Goal: Book appointment/travel/reservation

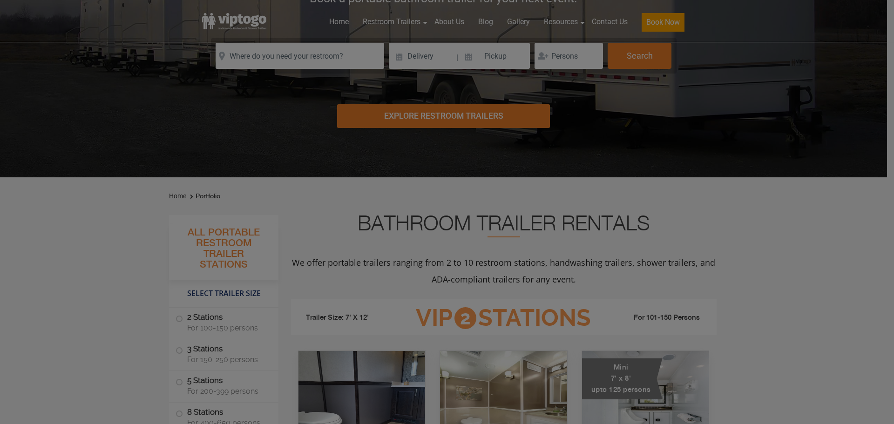
click at [257, 67] on div "We Want To Make It Work For You! We are a nationwide company serving your area!…" at bounding box center [67, 298] width 671 height 587
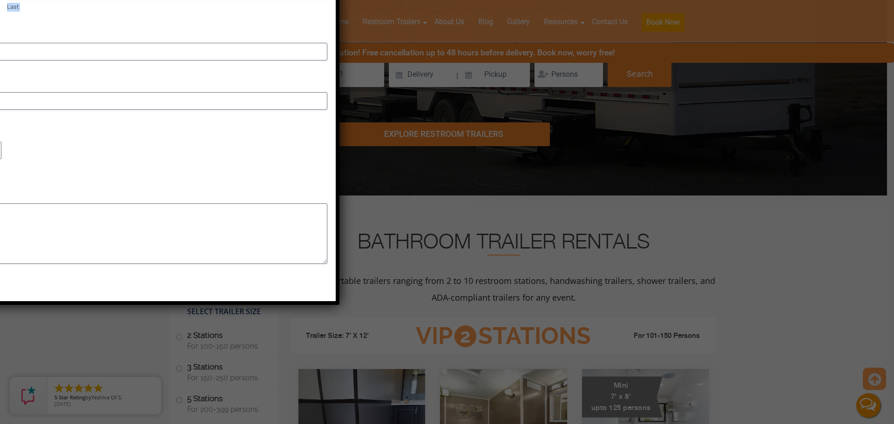
drag, startPoint x: 196, startPoint y: 151, endPoint x: 490, endPoint y: 248, distance: 309.2
click at [469, 265] on div "We Want To Make It Work For You! We are a nationwide company serving your area!…" at bounding box center [447, 212] width 894 height 424
drag, startPoint x: 531, startPoint y: 181, endPoint x: 562, endPoint y: 183, distance: 31.7
click at [536, 183] on div "We Want To Make It Work For You! We are a nationwide company serving your area!…" at bounding box center [447, 212] width 894 height 424
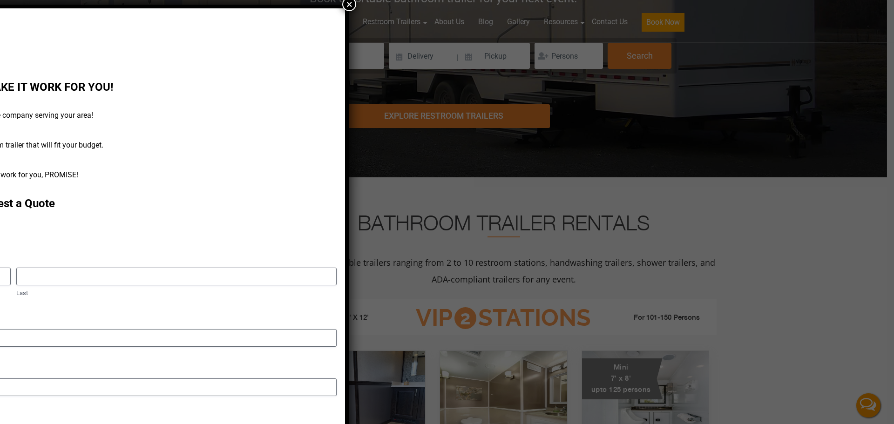
click at [344, 6] on button "×" at bounding box center [349, 4] width 14 height 14
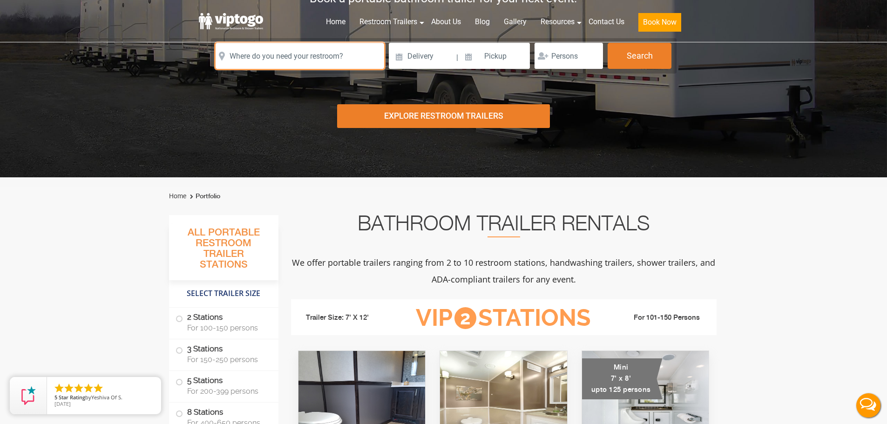
click at [327, 54] on input "text" at bounding box center [300, 56] width 169 height 26
paste input "10310 Read more at: https://www.viptogo.com/"
drag, startPoint x: 243, startPoint y: 55, endPoint x: 540, endPoint y: 63, distance: 296.8
click at [539, 63] on div "Please Input Valid address with zipcode Please Input Valid address with zipcode…" at bounding box center [444, 56] width 457 height 26
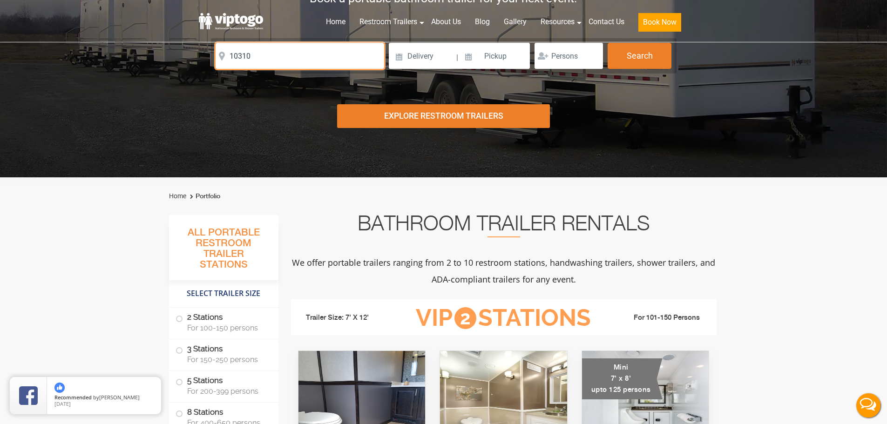
scroll to position [0, 0]
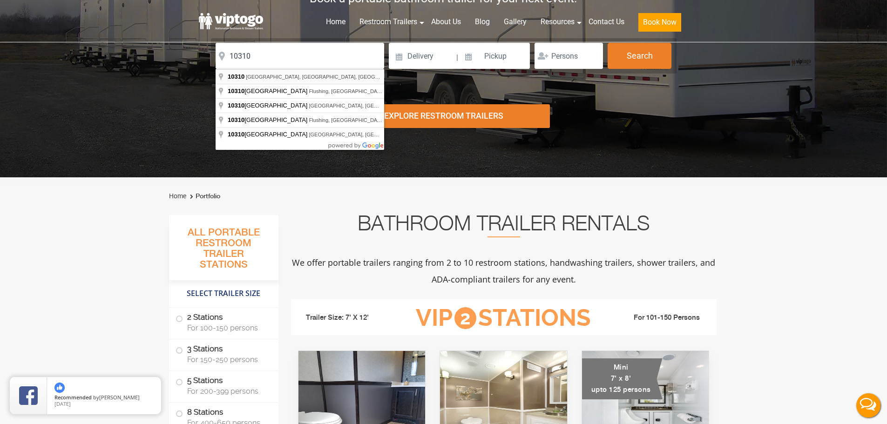
type input "Staten Island, NY 10310, USA"
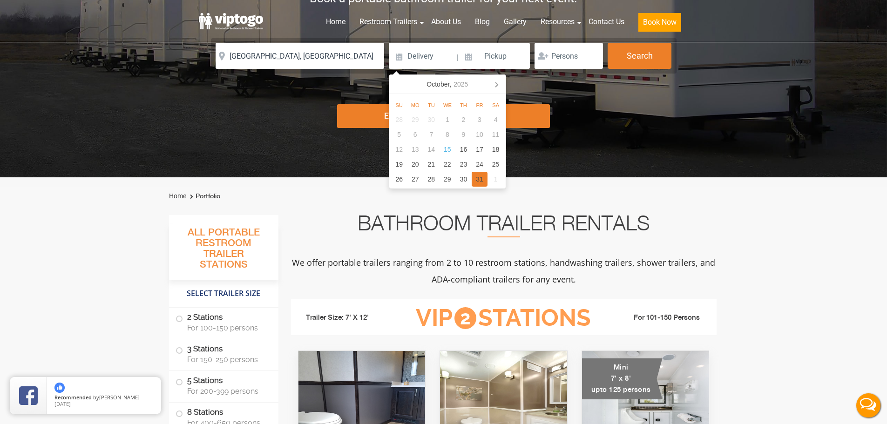
click at [478, 186] on div "31" at bounding box center [480, 179] width 16 height 15
type input "10/31/2025"
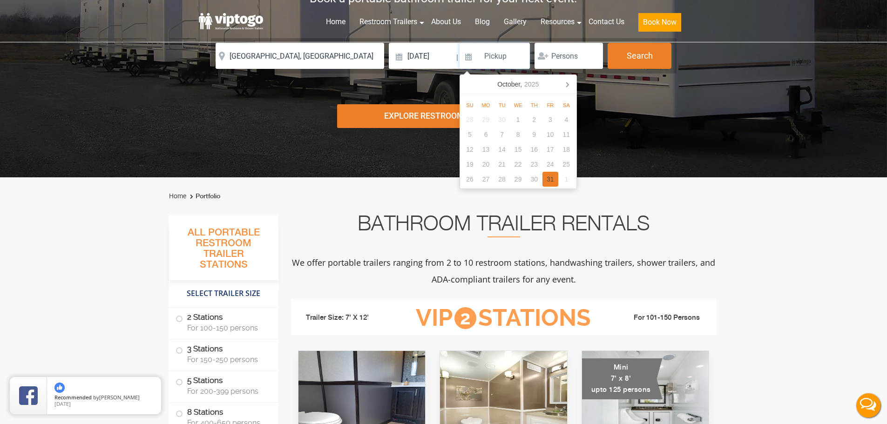
click at [552, 180] on div "31" at bounding box center [551, 179] width 16 height 15
type input "10/31/2025"
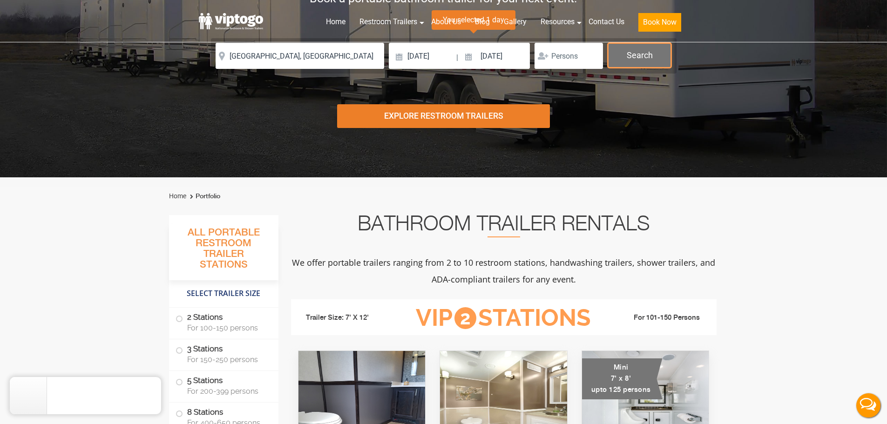
click at [641, 53] on button "Search" at bounding box center [640, 55] width 64 height 25
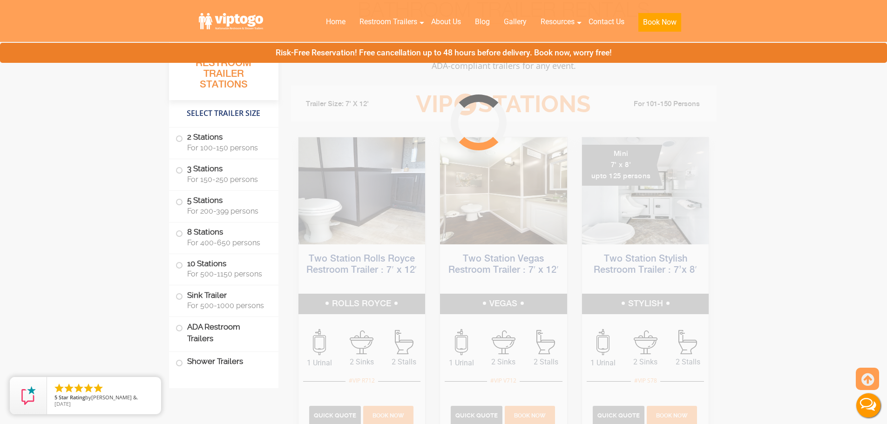
scroll to position [377, 0]
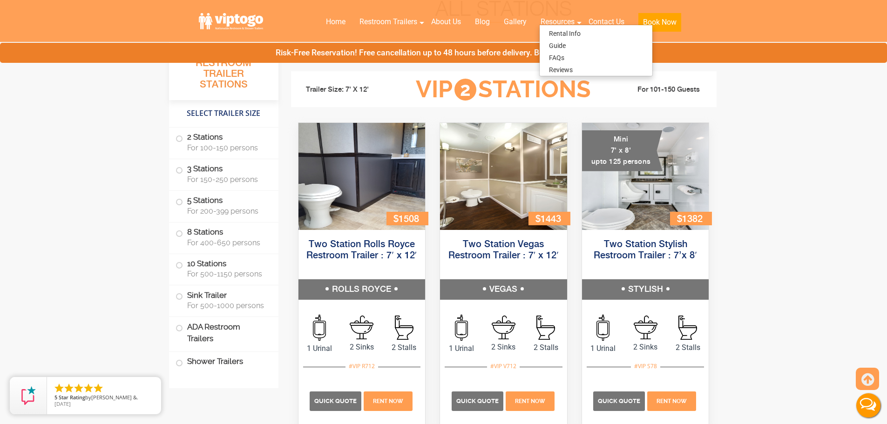
drag, startPoint x: 65, startPoint y: 229, endPoint x: 71, endPoint y: 239, distance: 11.3
